Goal: Ask a question

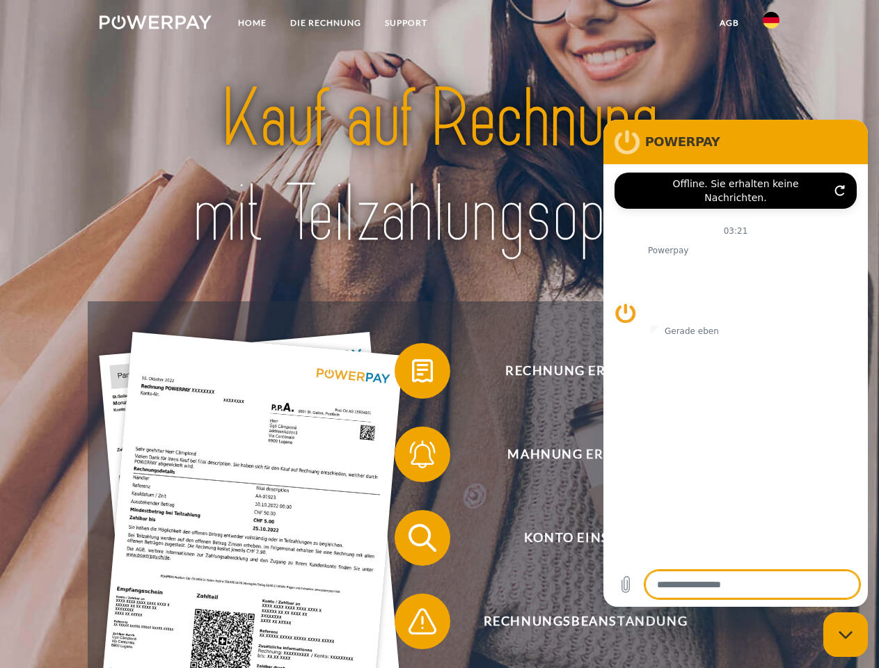
click at [155, 24] on img at bounding box center [156, 22] width 112 height 14
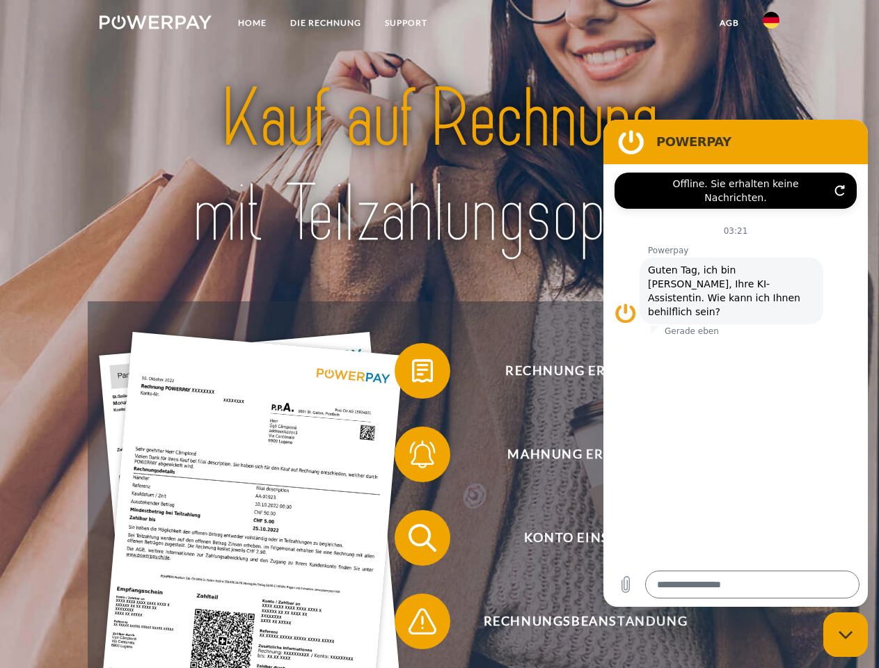
click at [771, 24] on img at bounding box center [771, 20] width 17 height 17
click at [729, 23] on link "agb" at bounding box center [729, 22] width 43 height 25
click at [412, 374] on span at bounding box center [402, 371] width 70 height 70
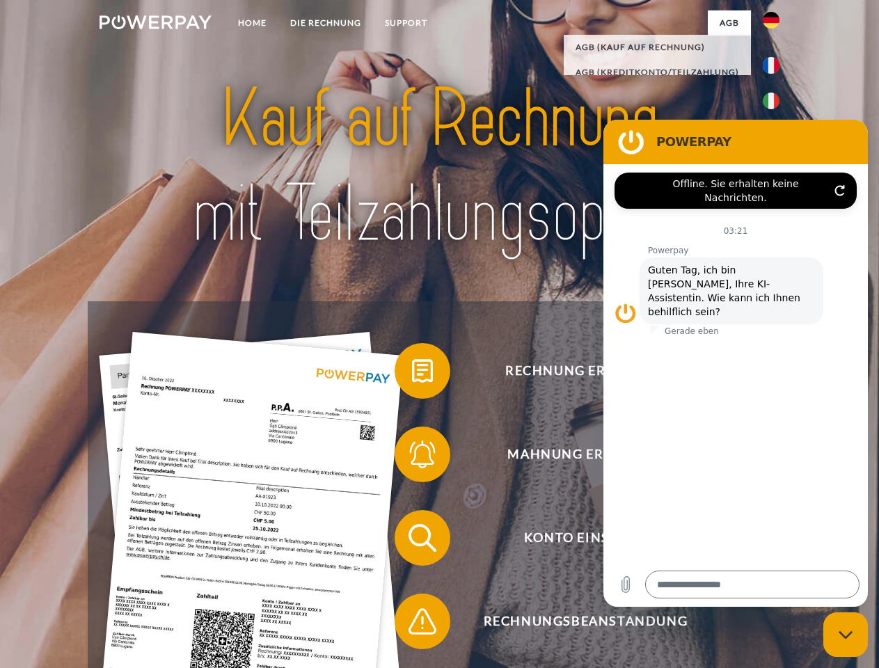
click at [412, 457] on span at bounding box center [402, 455] width 70 height 70
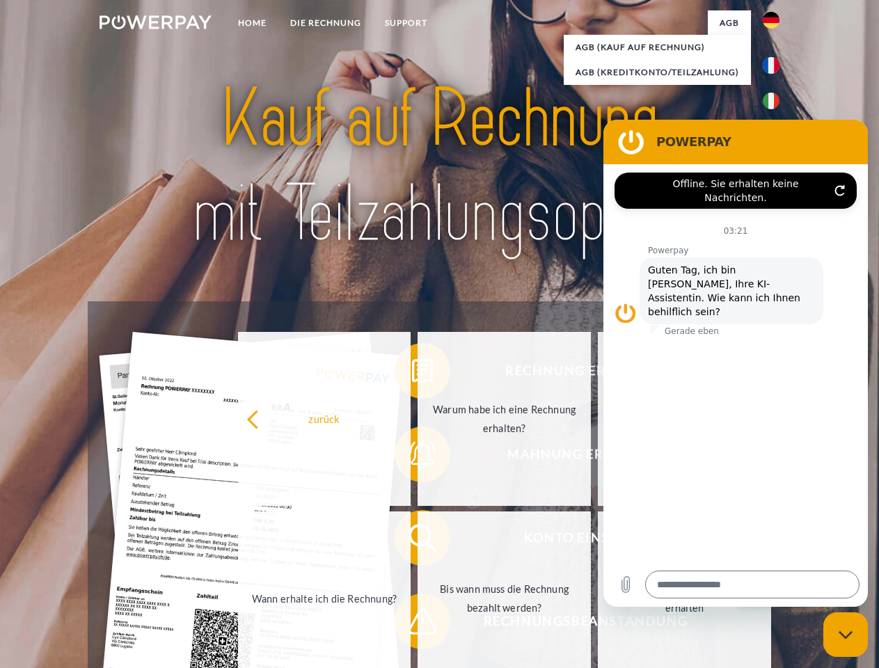
click at [418, 541] on link "Bis wann muss die Rechnung bezahlt werden?" at bounding box center [504, 599] width 173 height 174
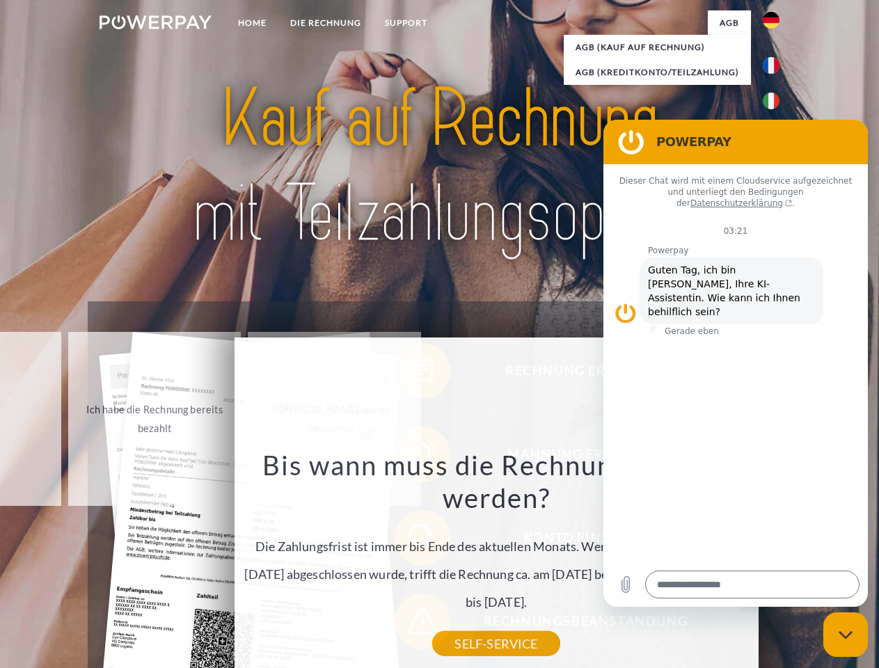
click at [412, 625] on div "zurück Warum habe ich eine Rechnung erhalten? POWERPAY ist der Rechnungsherstel…" at bounding box center [496, 528] width 563 height 399
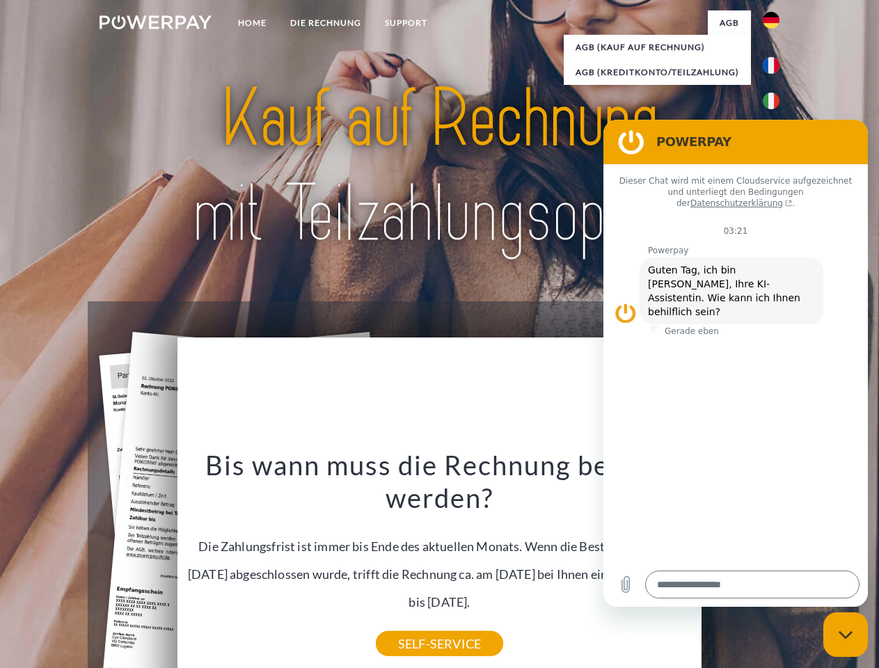
click at [846, 635] on icon "Messaging-Fenster schließen" at bounding box center [846, 635] width 15 height 9
type textarea "*"
